Goal: Task Accomplishment & Management: Manage account settings

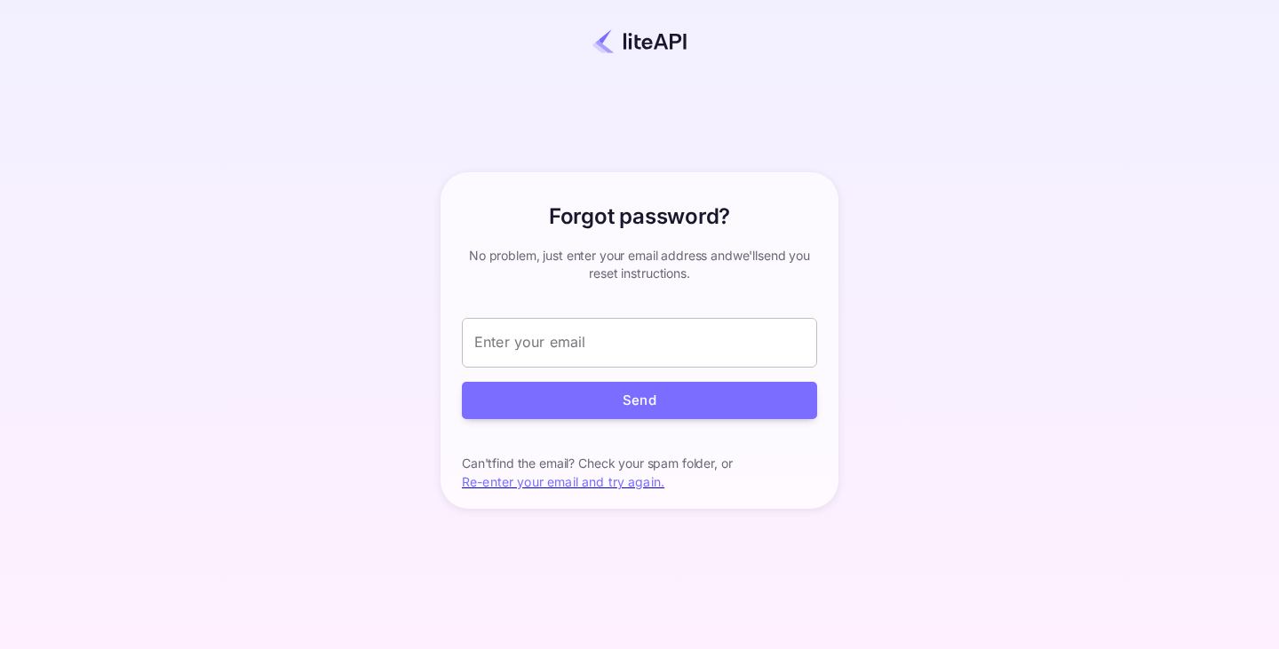
click at [774, 338] on input "Enter your email" at bounding box center [639, 343] width 355 height 50
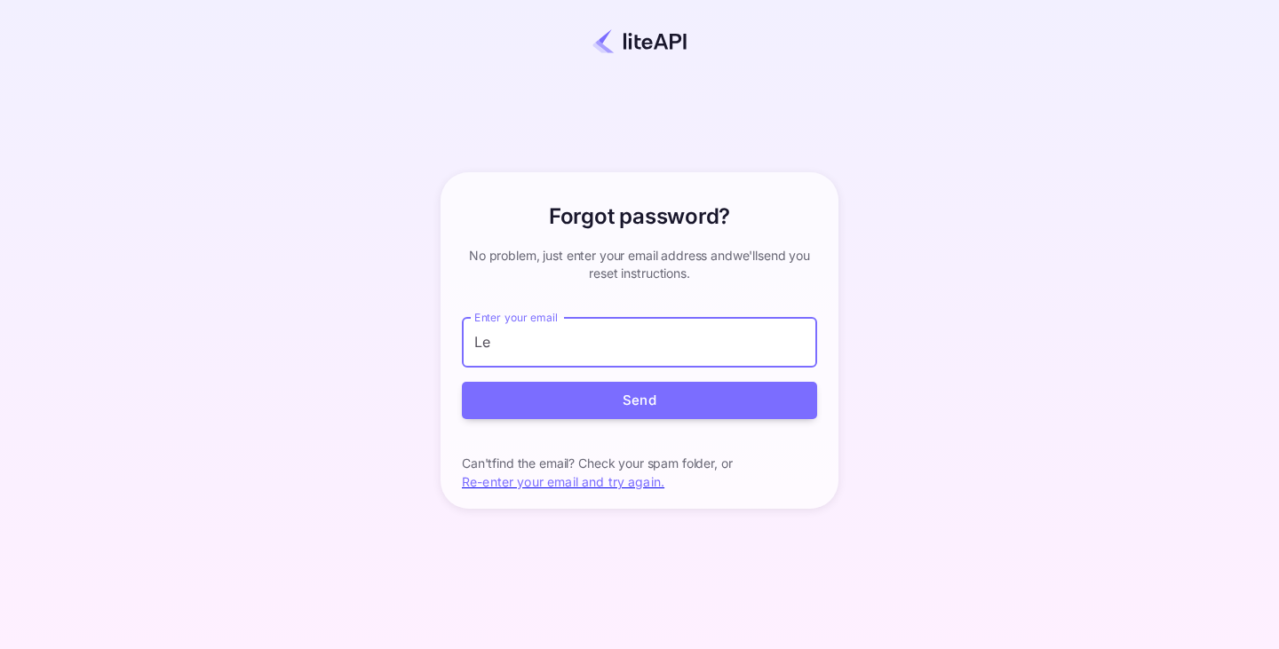
type input "L"
type input "[EMAIL_ADDRESS][DOMAIN_NAME]"
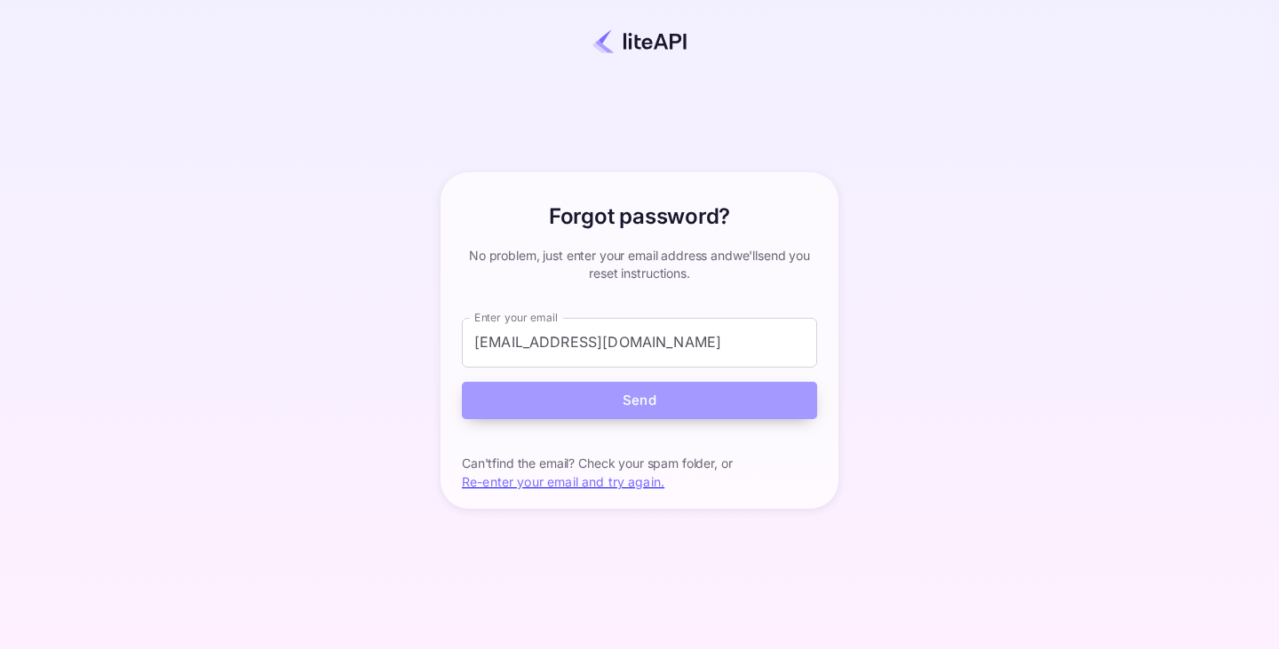
click at [701, 406] on button "Send" at bounding box center [639, 401] width 355 height 38
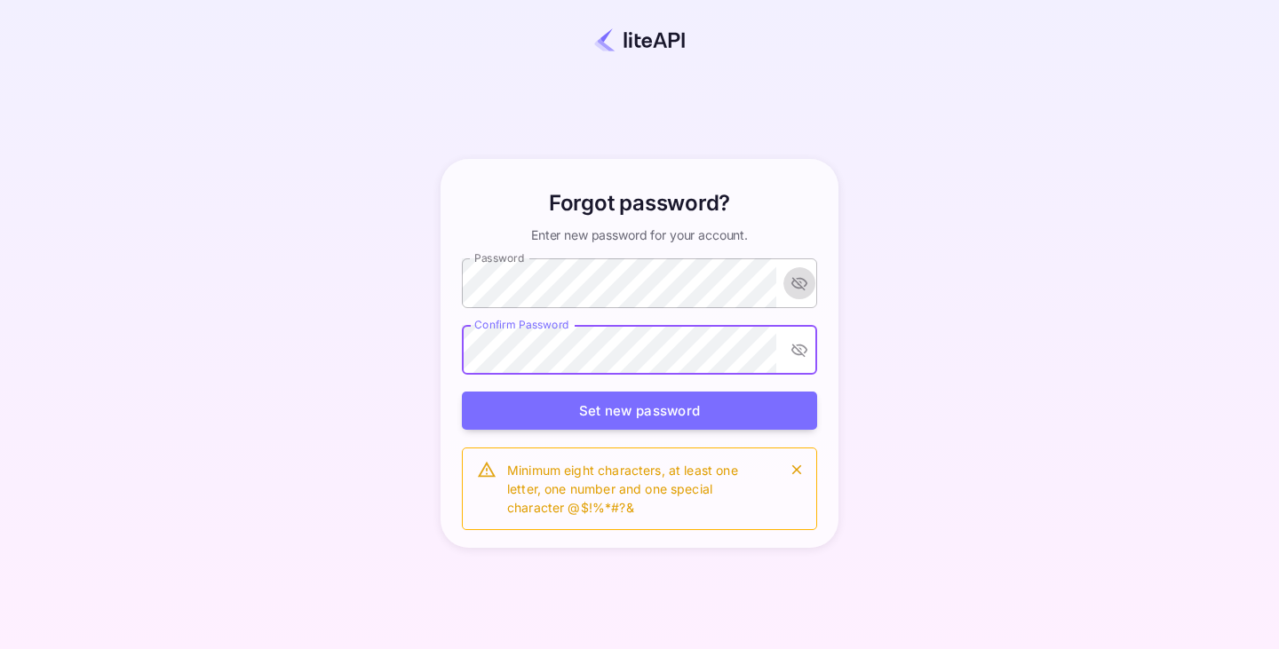
click at [799, 296] on button "toggle password visibility" at bounding box center [800, 283] width 32 height 32
click at [735, 543] on div "Forgot password? Enter new password for your account. Password Password Confirm…" at bounding box center [640, 353] width 412 height 389
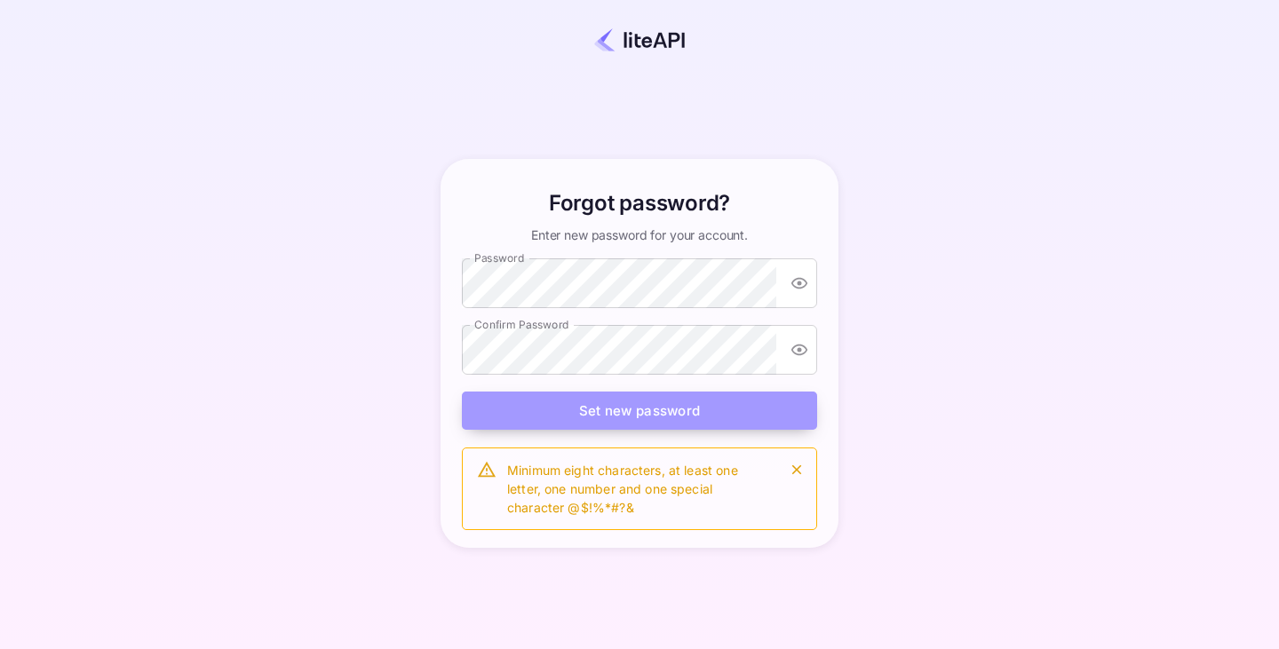
click at [712, 417] on button "Set new password" at bounding box center [639, 411] width 355 height 38
